Goal: Information Seeking & Learning: Learn about a topic

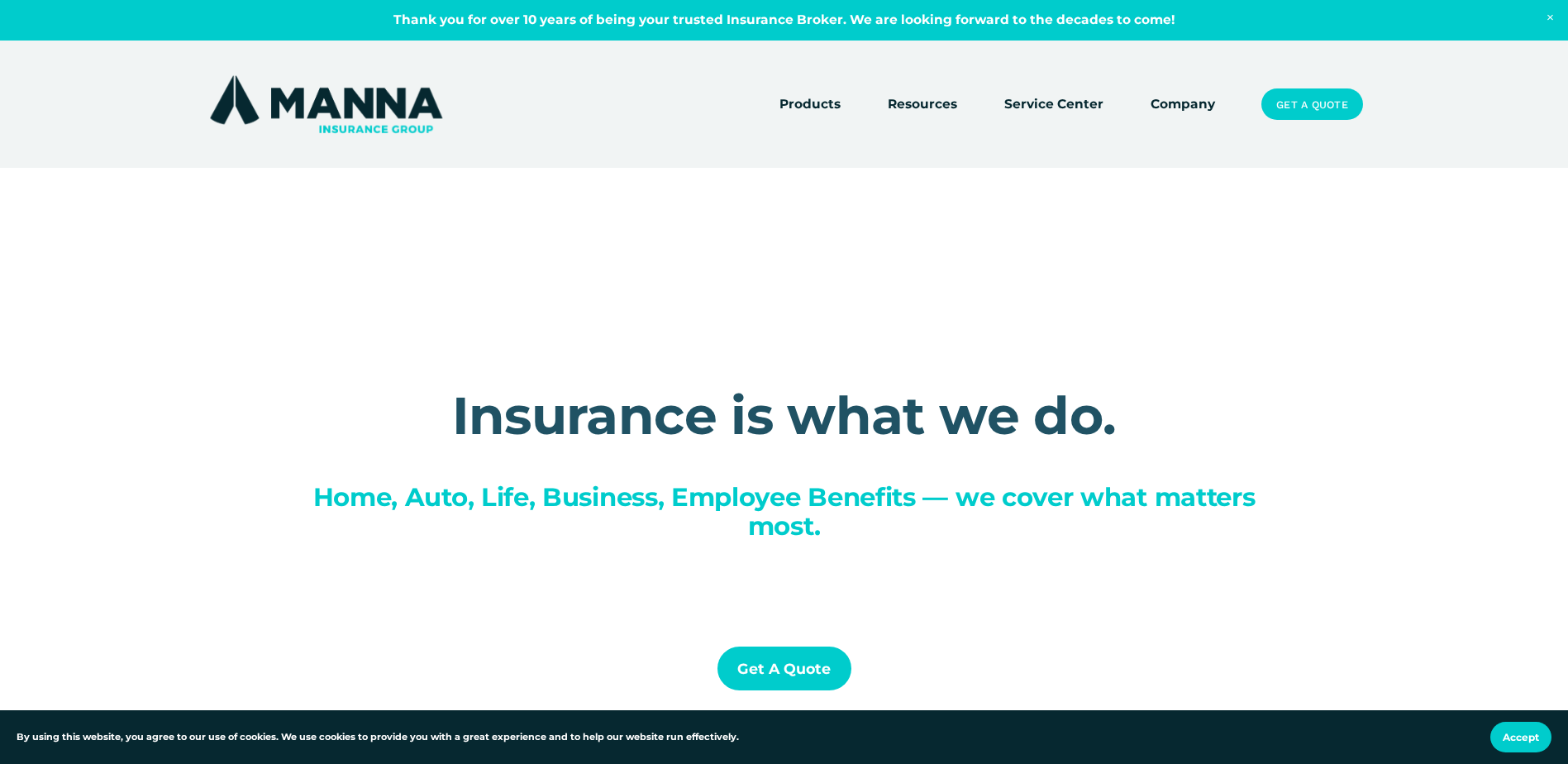
click at [1162, 103] on link "Company" at bounding box center [1182, 103] width 64 height 23
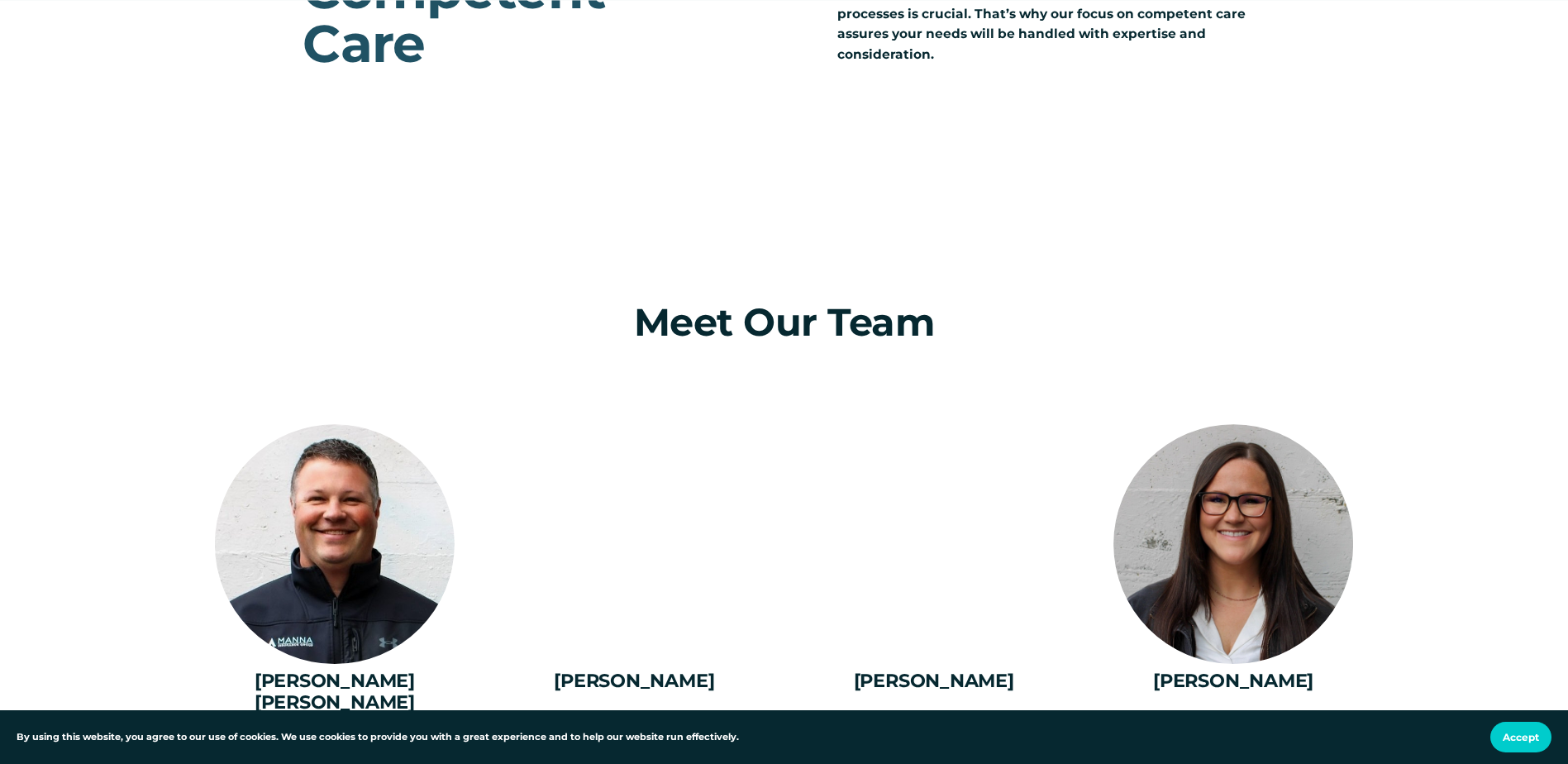
scroll to position [2149, 0]
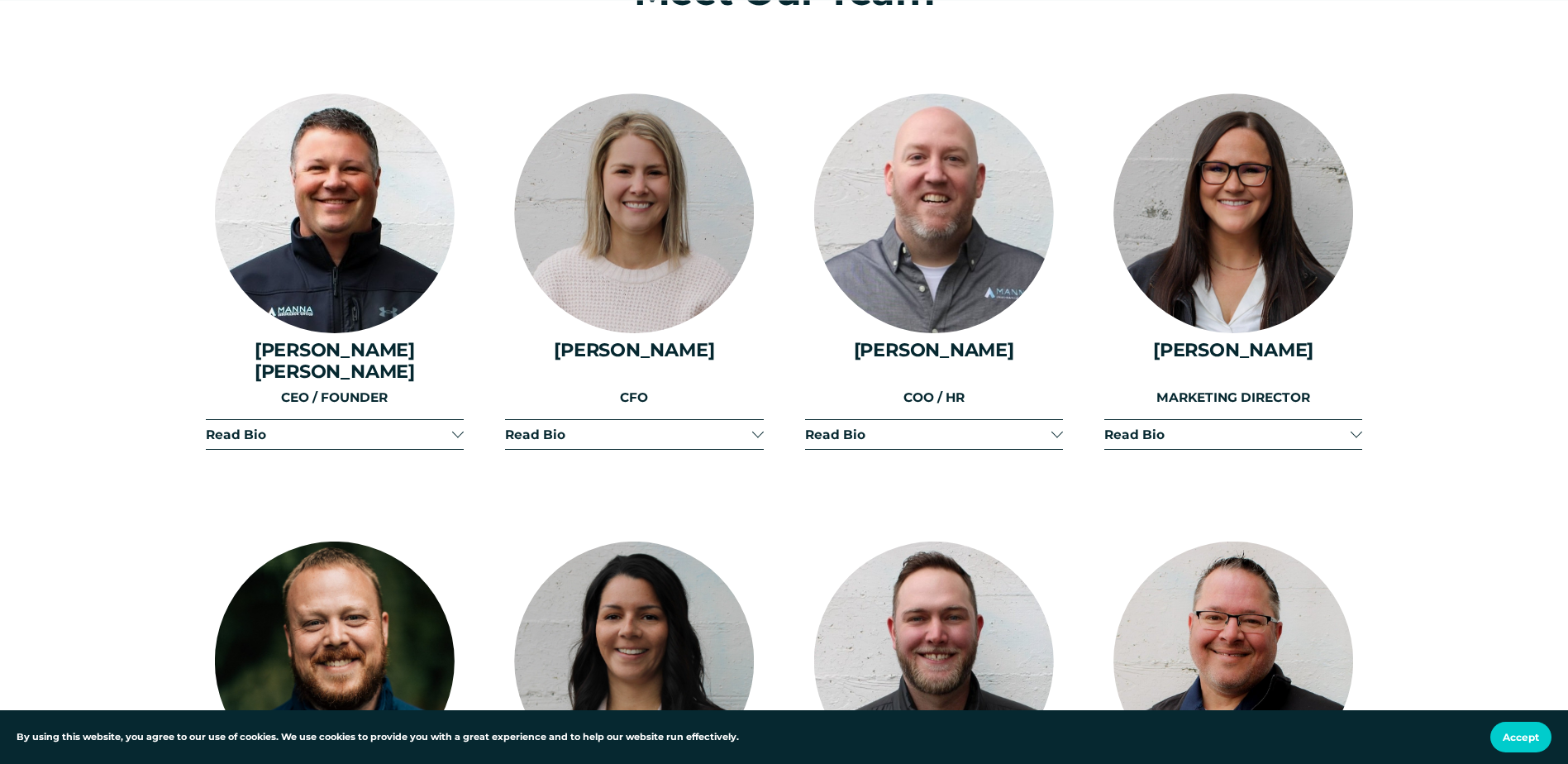
click at [452, 428] on div at bounding box center [458, 434] width 11 height 11
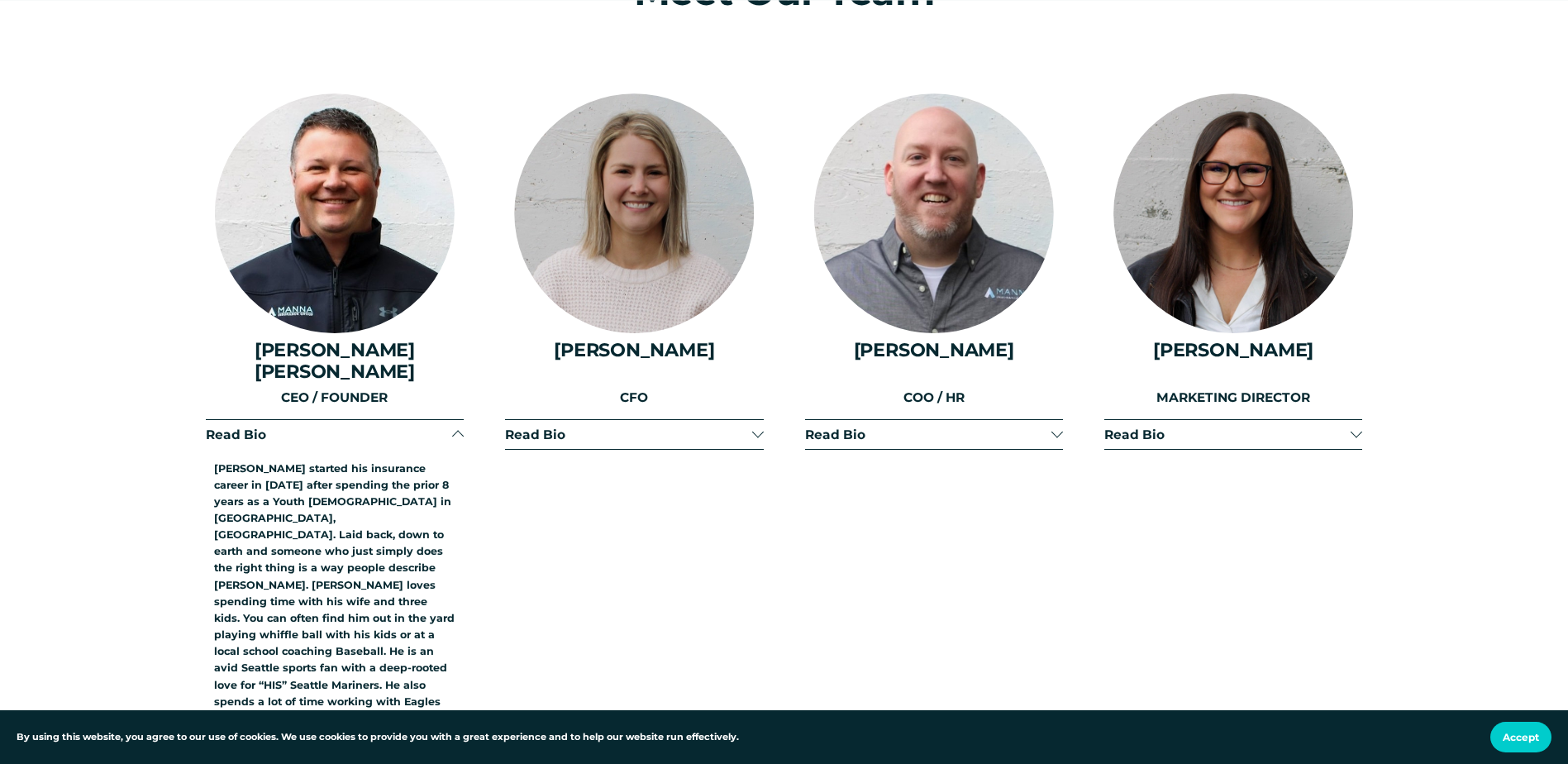
click at [756, 426] on div at bounding box center [757, 432] width 11 height 11
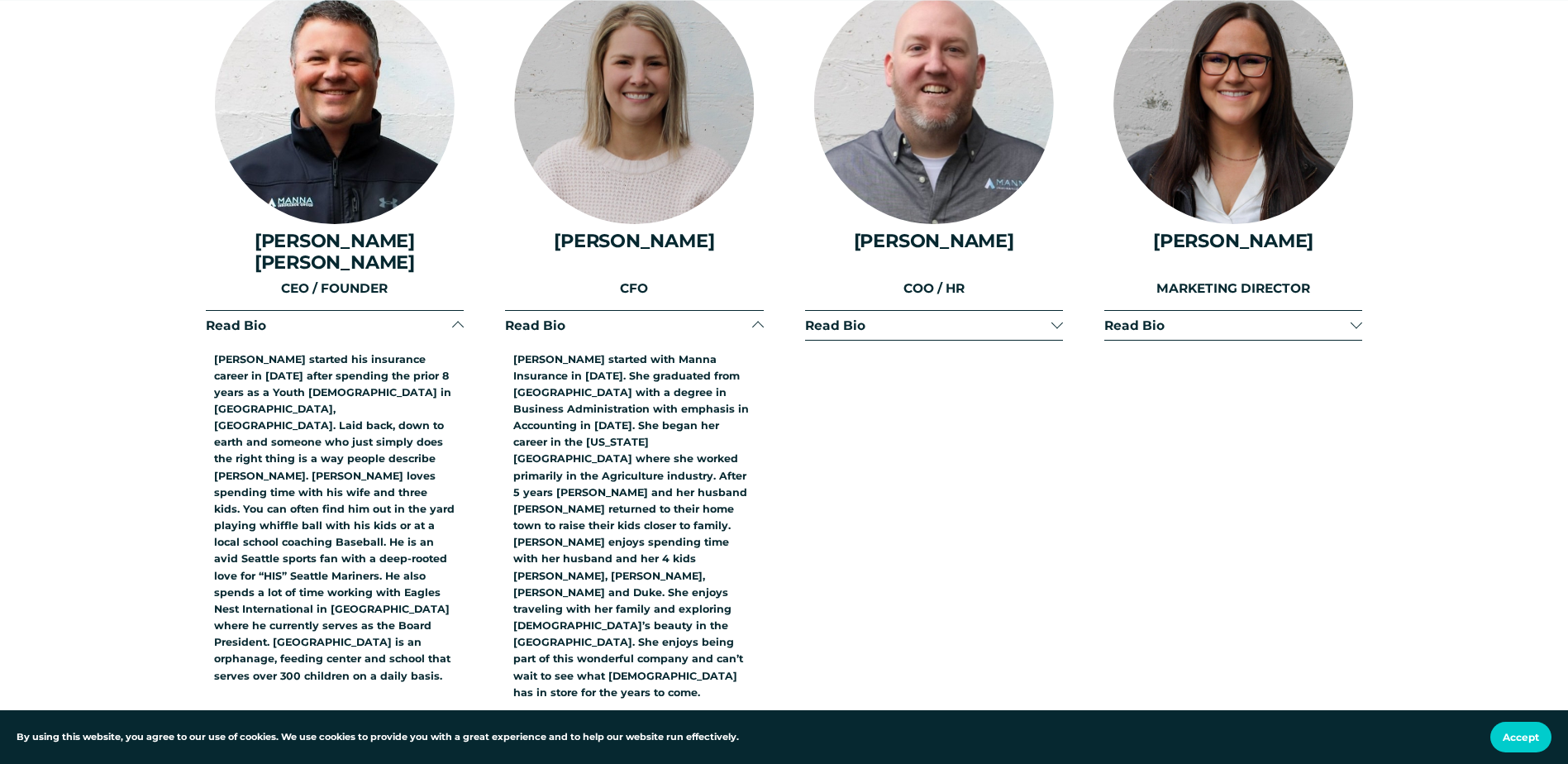
scroll to position [2232, 0]
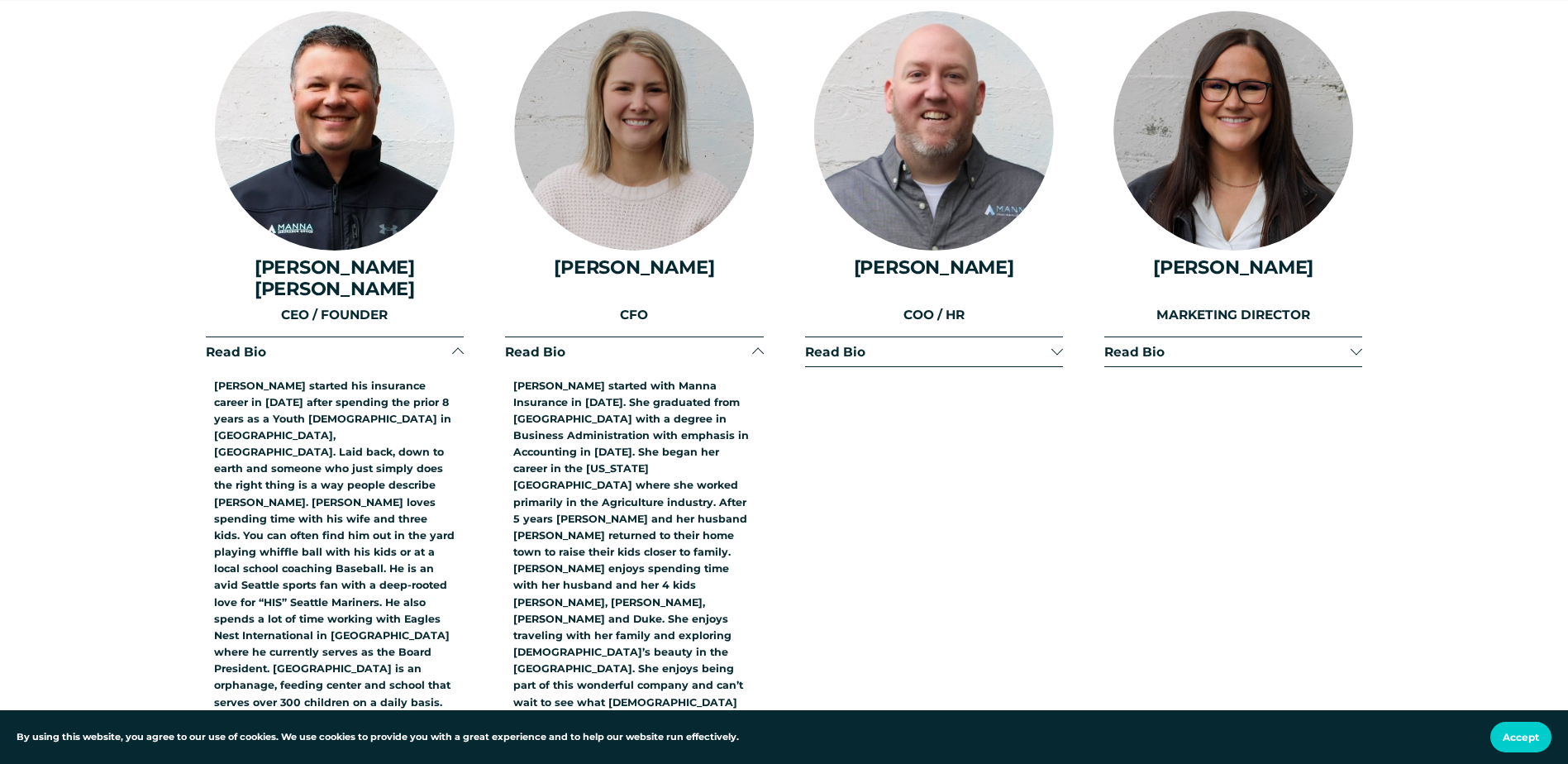
click at [1059, 337] on button "Read Bio" at bounding box center [933, 351] width 258 height 29
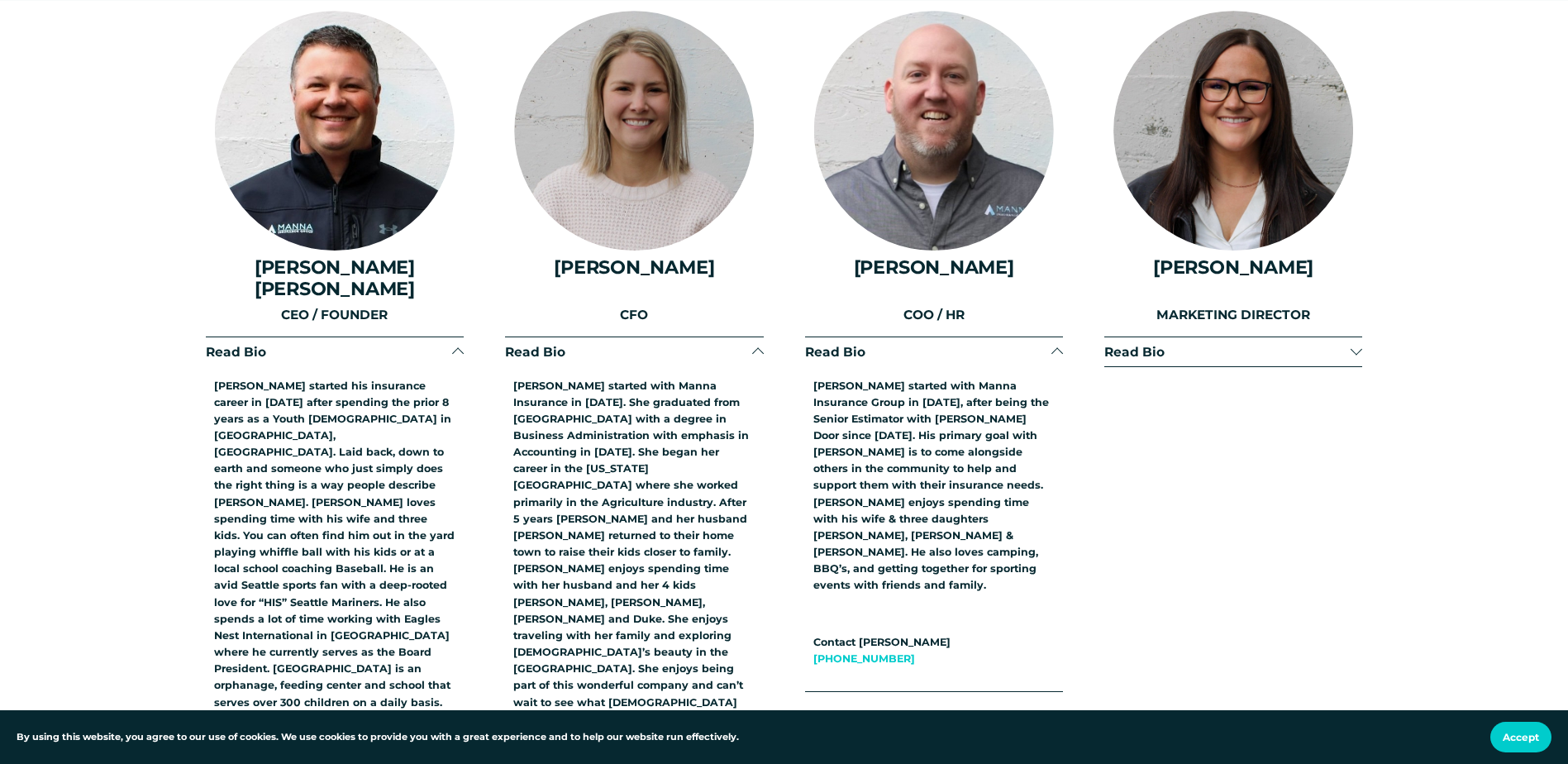
click at [1355, 343] on div at bounding box center [1356, 349] width 11 height 11
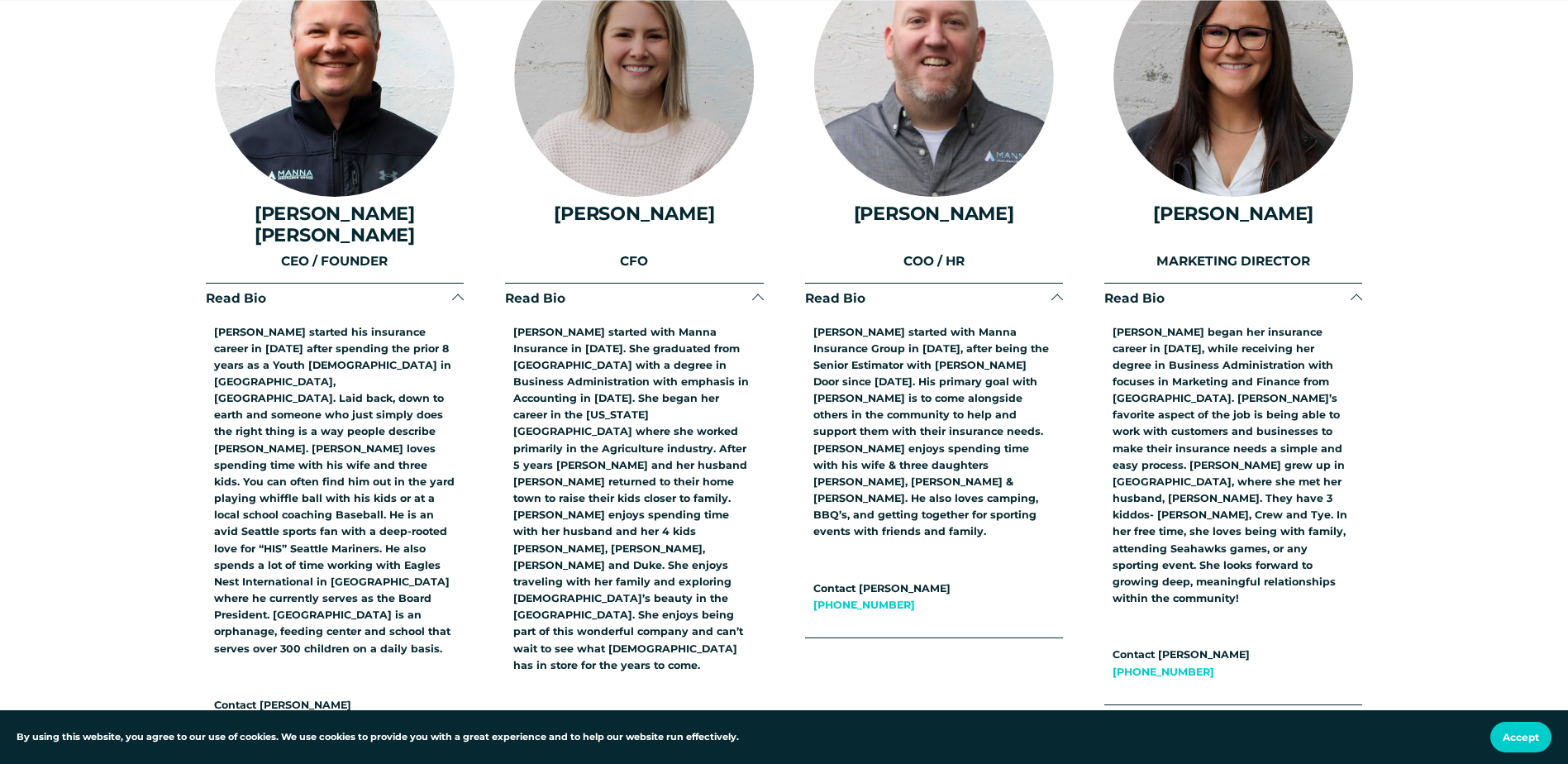
scroll to position [2313, 0]
